Goal: Task Accomplishment & Management: Manage account settings

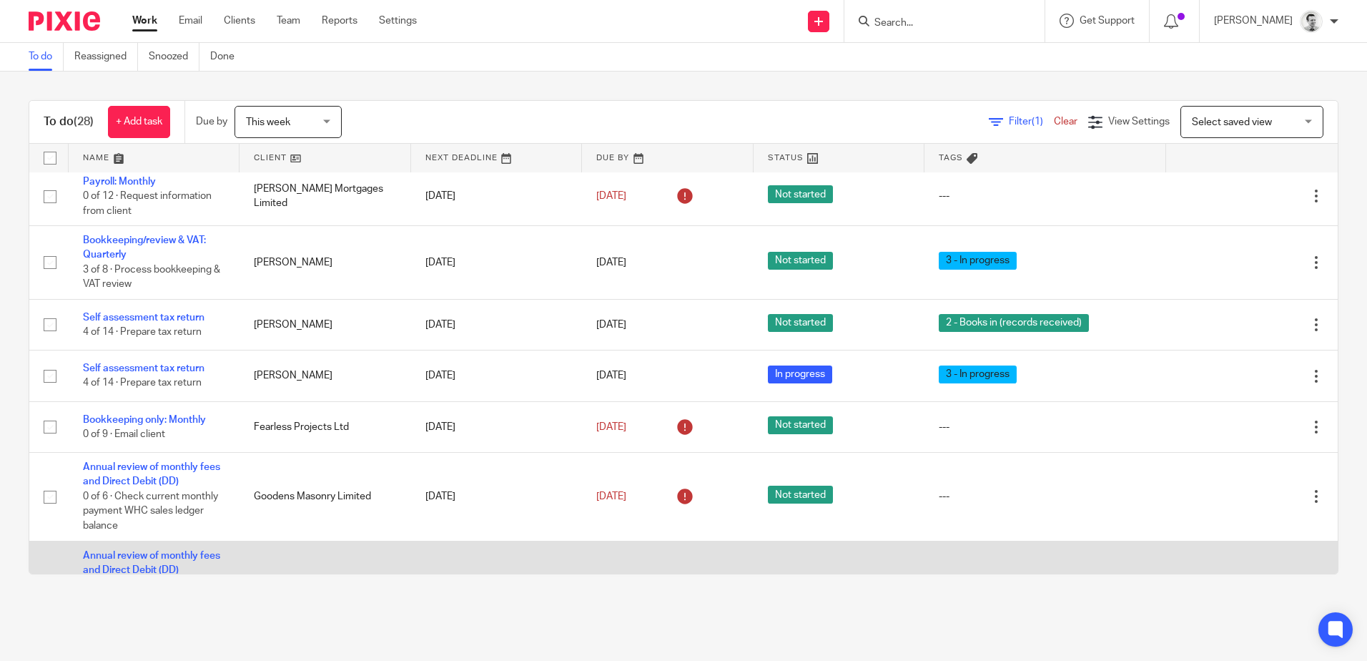
scroll to position [1001, 0]
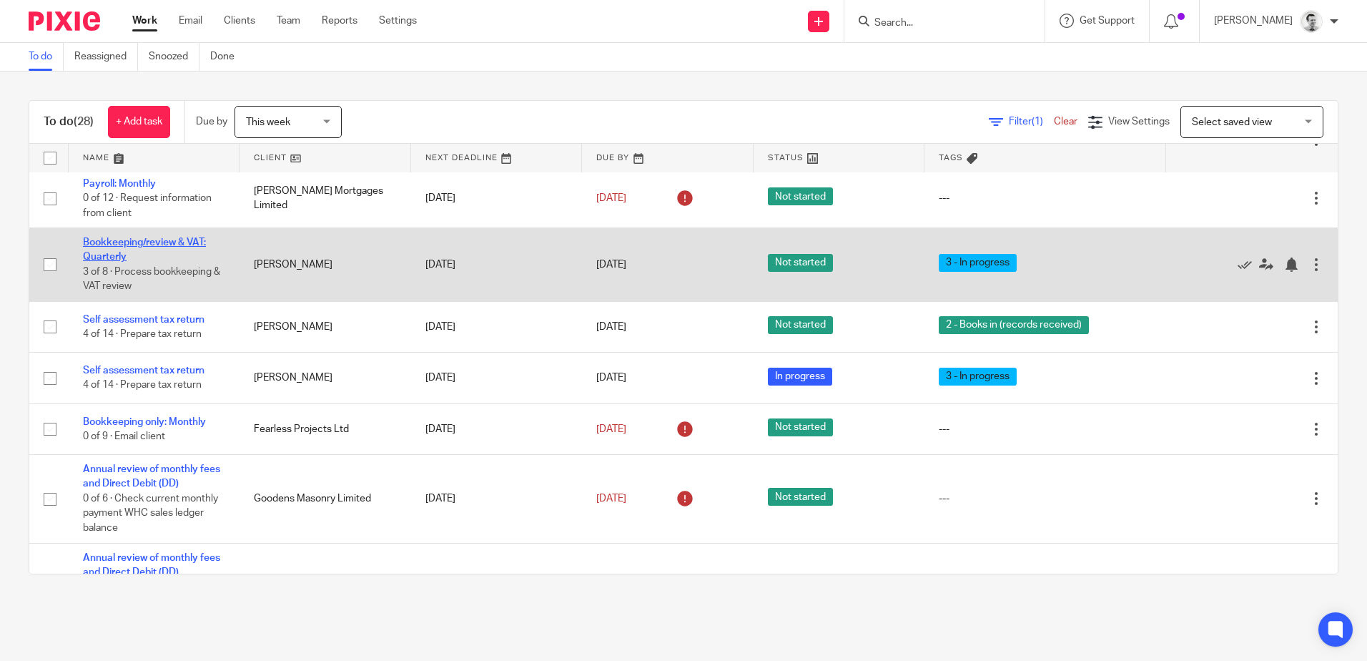
click at [105, 245] on link "Bookkeeping/review & VAT: Quarterly" at bounding box center [144, 249] width 123 height 24
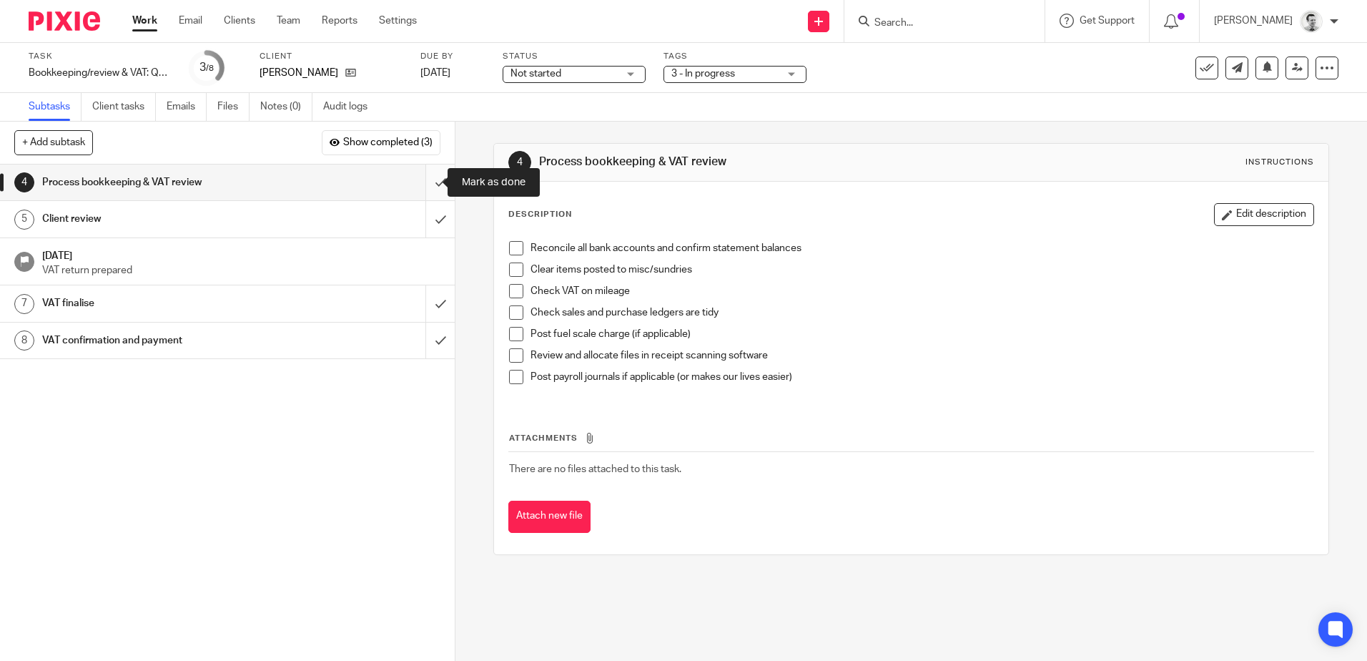
click at [427, 178] on input "submit" at bounding box center [227, 182] width 455 height 36
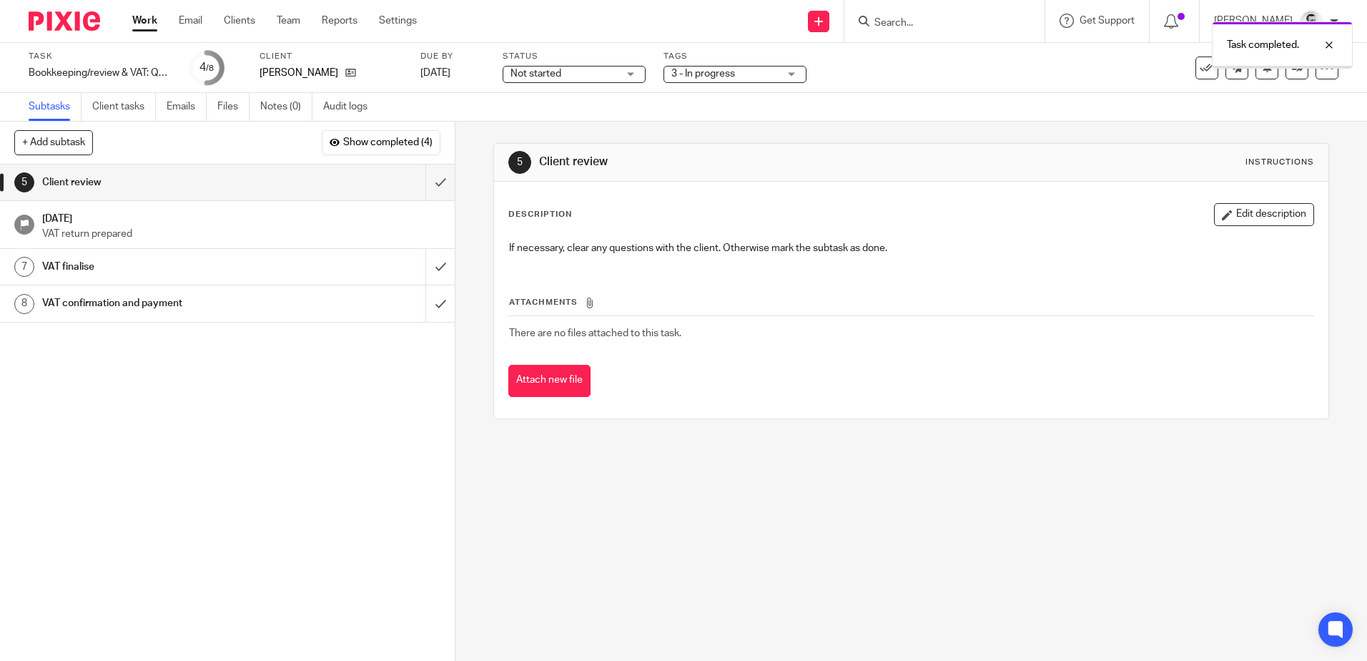
click at [546, 71] on span "Not started" at bounding box center [536, 74] width 51 height 10
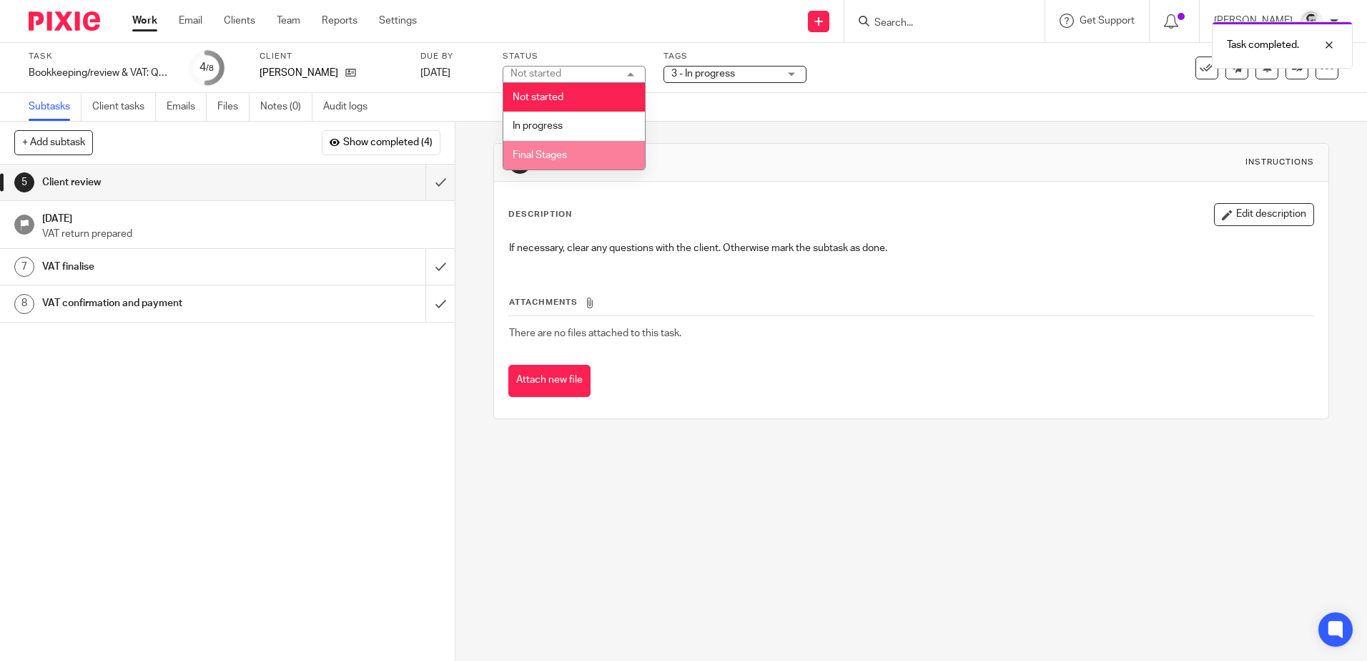
click at [541, 156] on span "Final Stages" at bounding box center [540, 155] width 54 height 10
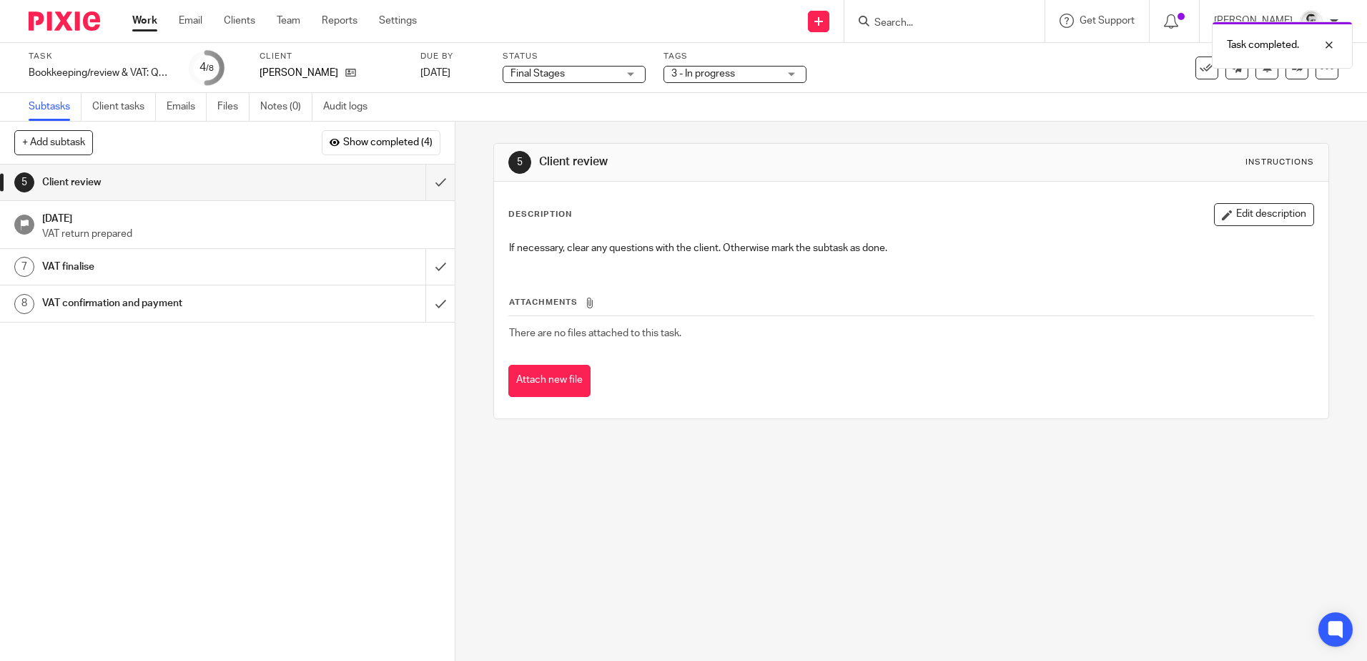
click at [678, 77] on span "3 - In progress" at bounding box center [704, 74] width 64 height 10
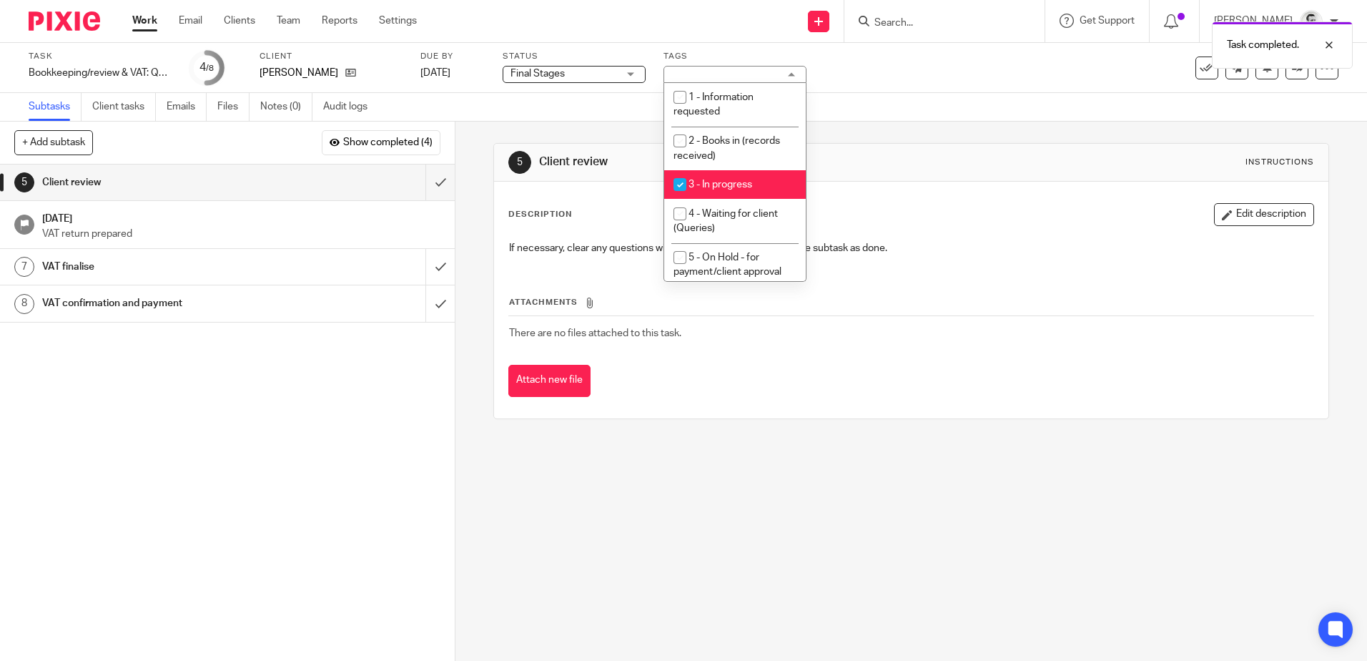
click at [679, 183] on input "checkbox" at bounding box center [680, 184] width 27 height 27
checkbox input "false"
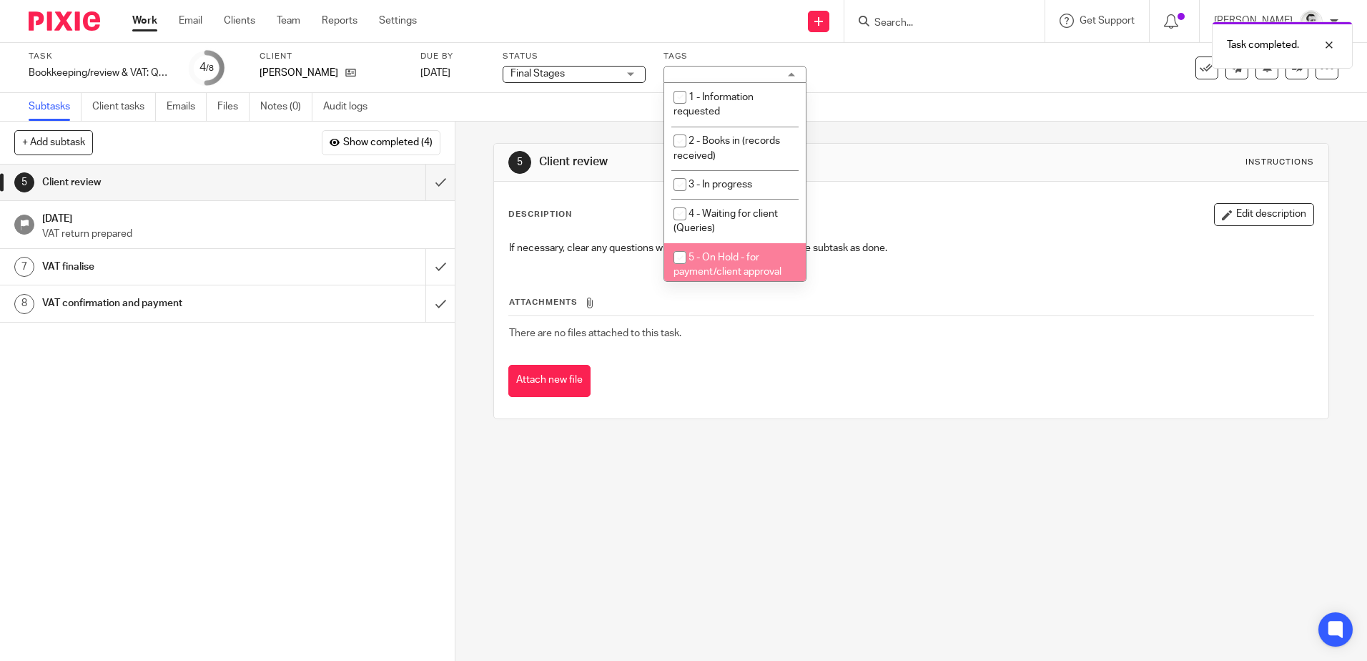
click at [682, 263] on input "checkbox" at bounding box center [680, 257] width 27 height 27
checkbox input "true"
click at [686, 484] on div "5 Client review Instructions Description Edit description If necessary, clear a…" at bounding box center [912, 391] width 912 height 539
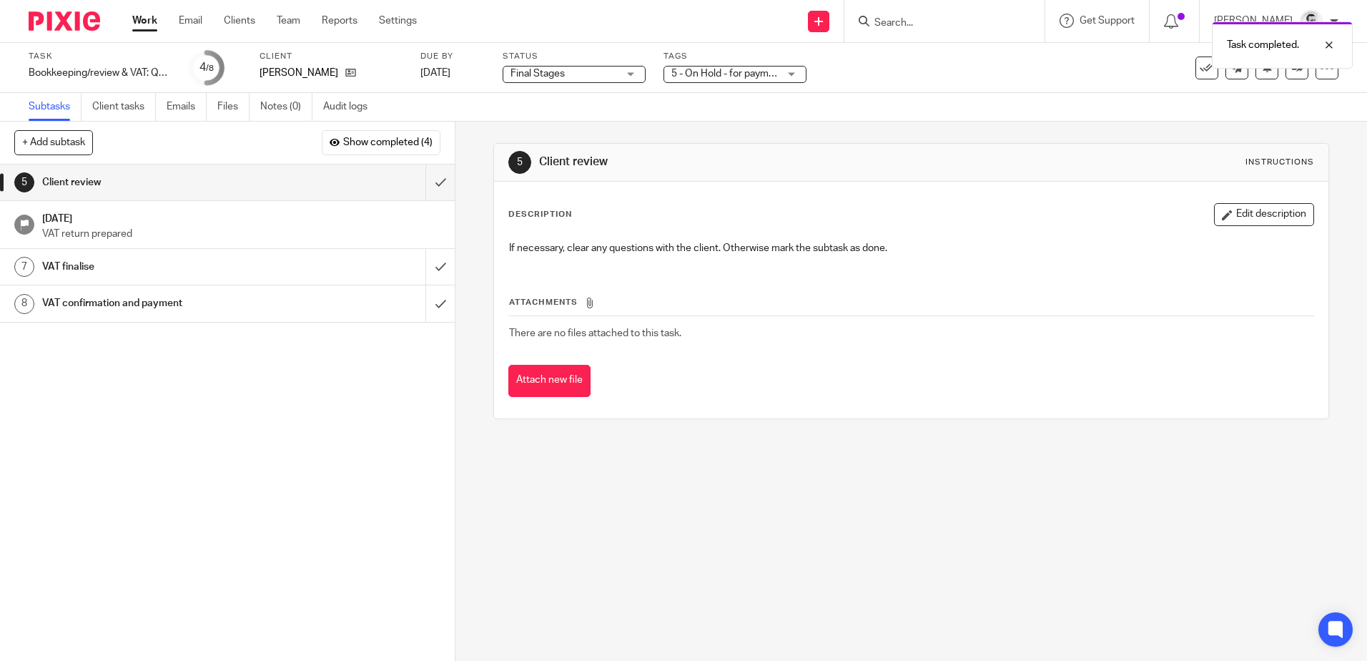
click at [140, 15] on link "Work" at bounding box center [144, 21] width 25 height 14
